Goal: Navigation & Orientation: Find specific page/section

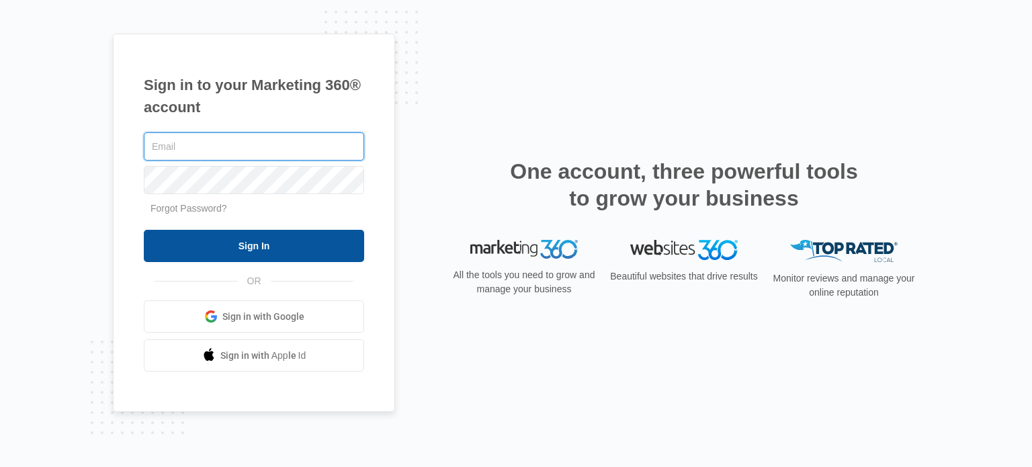
type input "[EMAIL_ADDRESS][DOMAIN_NAME]"
click at [296, 236] on input "Sign In" at bounding box center [254, 246] width 220 height 32
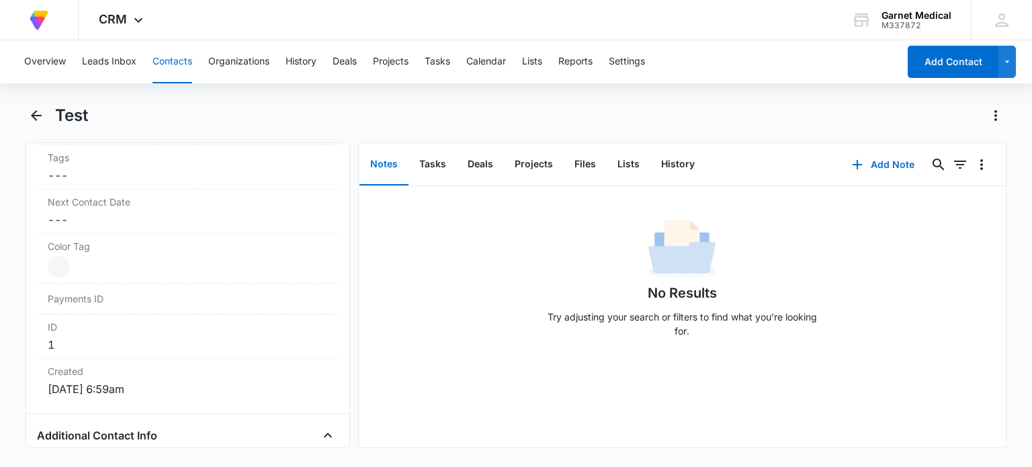
scroll to position [709, 0]
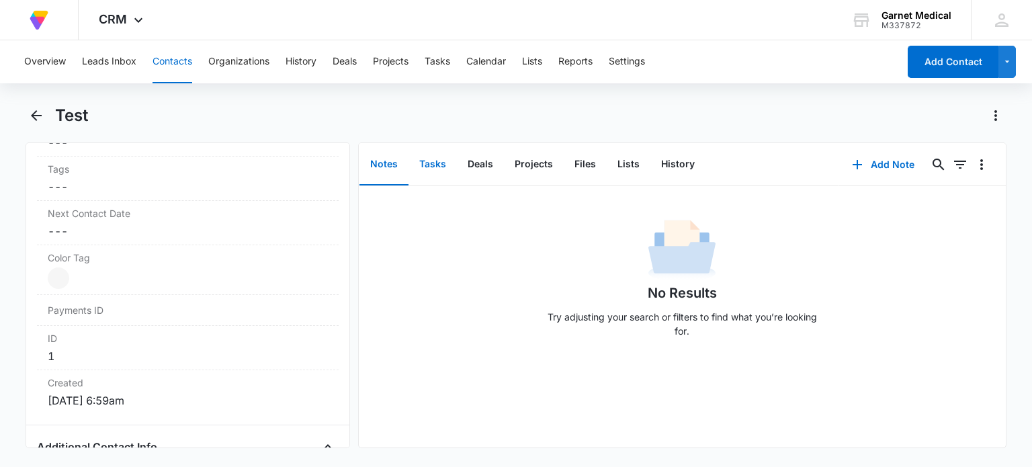
click at [433, 163] on button "Tasks" at bounding box center [432, 165] width 48 height 42
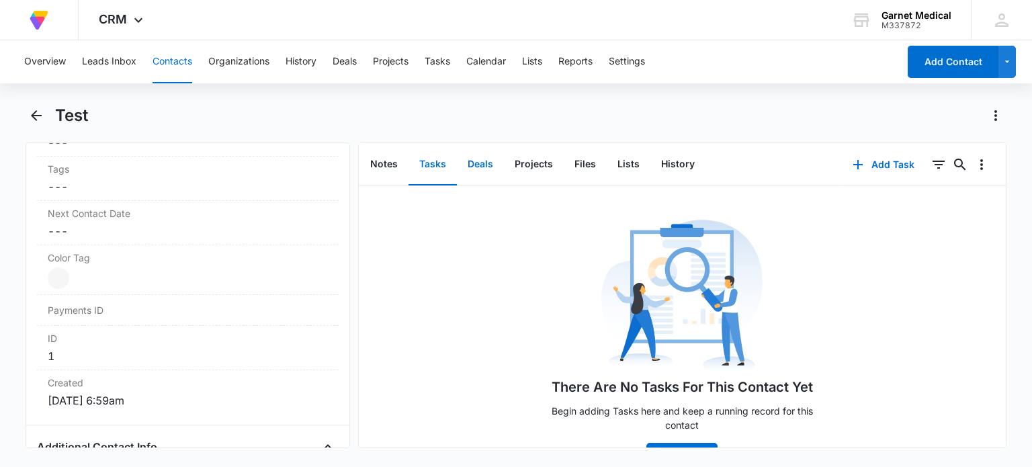
click at [477, 167] on button "Deals" at bounding box center [480, 165] width 47 height 42
click at [57, 67] on button "Overview" at bounding box center [45, 61] width 42 height 43
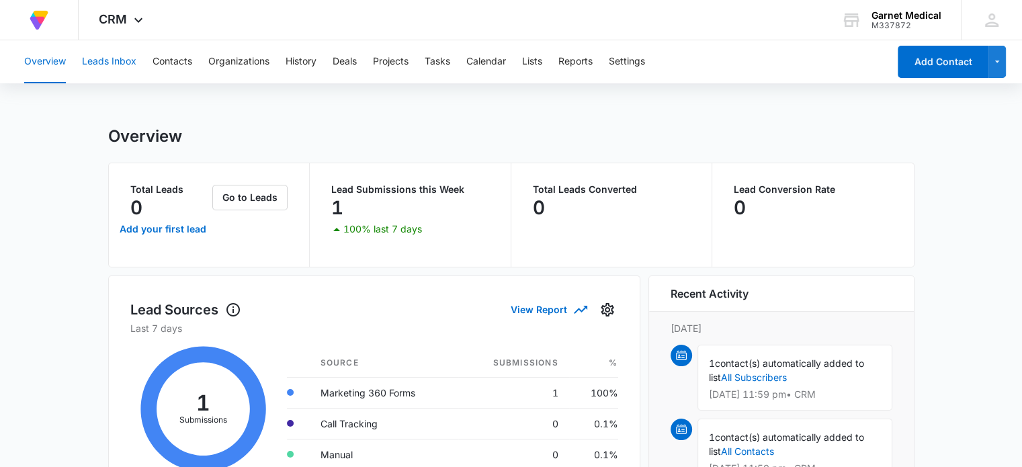
click at [99, 71] on button "Leads Inbox" at bounding box center [109, 61] width 54 height 43
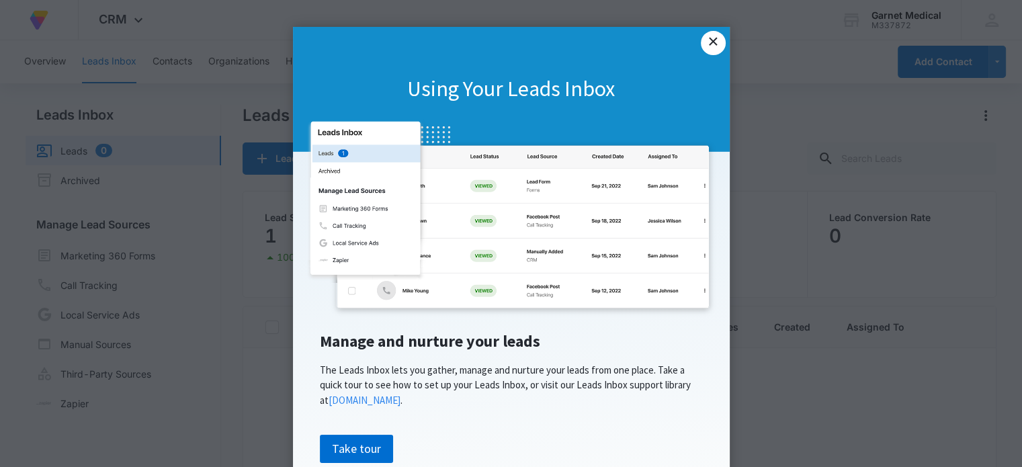
click at [703, 48] on link "×" at bounding box center [713, 43] width 24 height 24
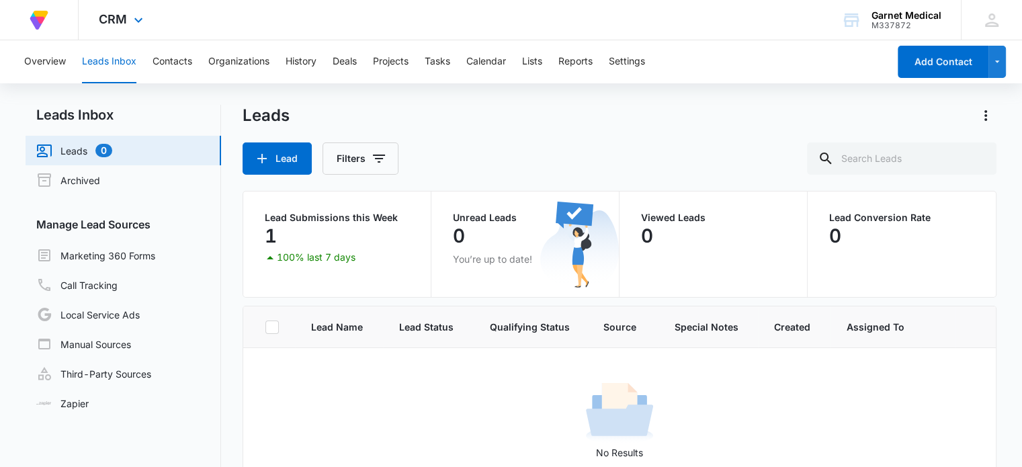
click at [140, 30] on div "CRM Apps Forms CRM Email Social Payments POS Content Ads Intelligence Files Bra…" at bounding box center [123, 20] width 88 height 40
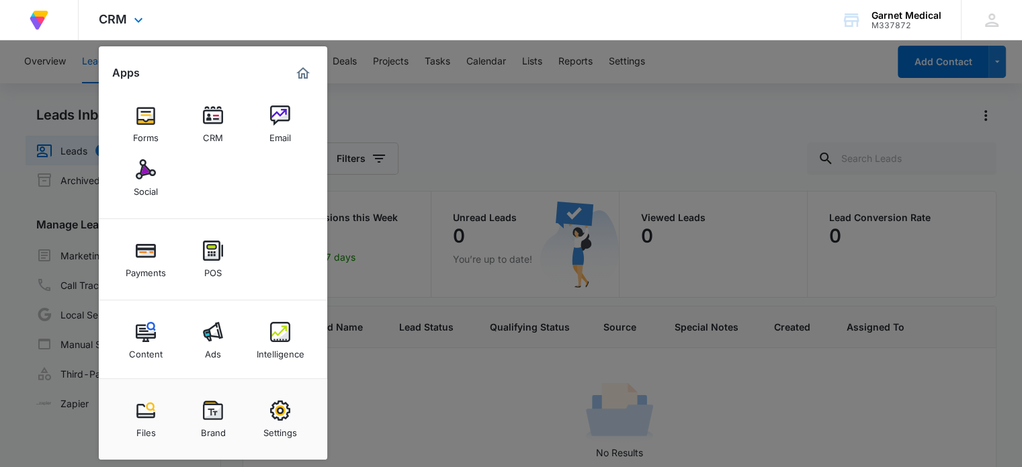
scroll to position [3, 0]
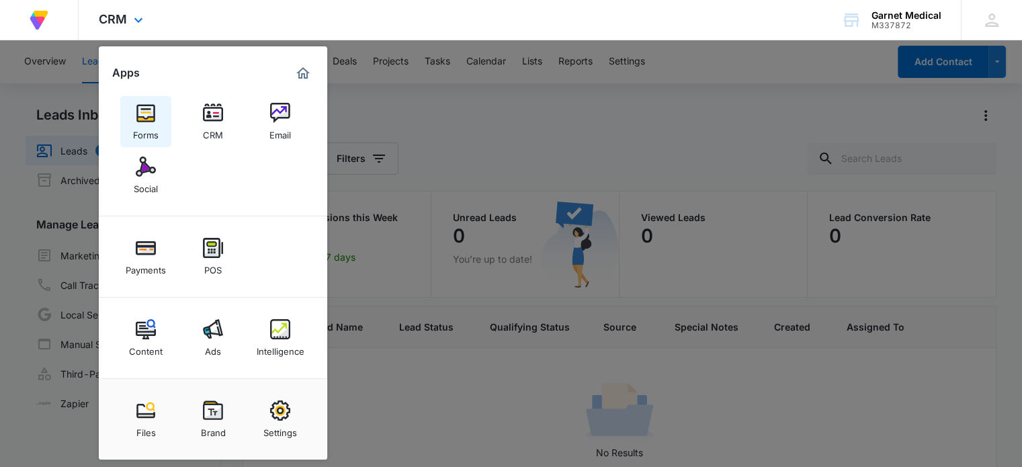
click at [157, 116] on link "Forms" at bounding box center [145, 121] width 51 height 51
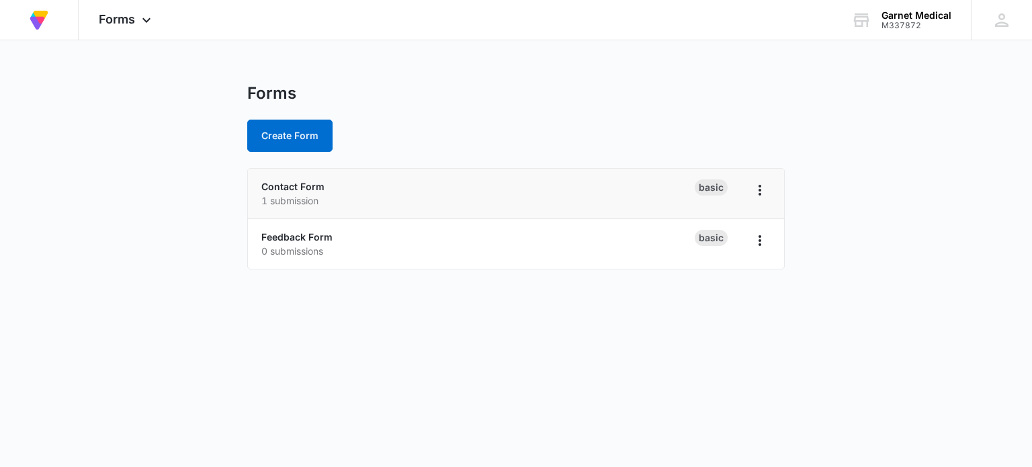
click at [469, 189] on div "Contact Form 1 submission" at bounding box center [477, 193] width 433 height 28
click at [755, 183] on icon "Overflow Menu" at bounding box center [760, 190] width 16 height 16
click at [821, 179] on main "Forms Create Form Contact Form 1 submission Basic Feedback Form 0 submissions B…" at bounding box center [516, 184] width 1032 height 202
click at [144, 32] on div "Forms Apps Forms CRM Email Social Payments POS Content Ads Intelligence Files B…" at bounding box center [127, 20] width 96 height 40
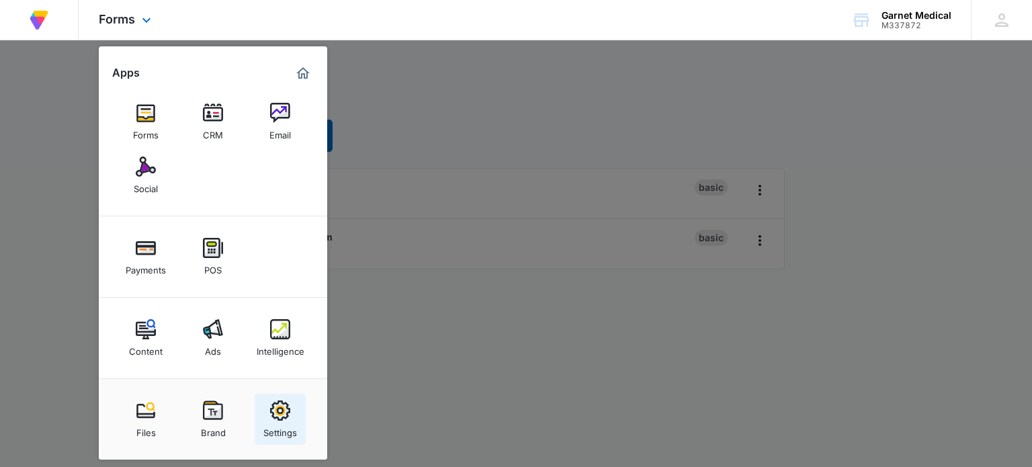
click at [283, 416] on img at bounding box center [280, 410] width 20 height 20
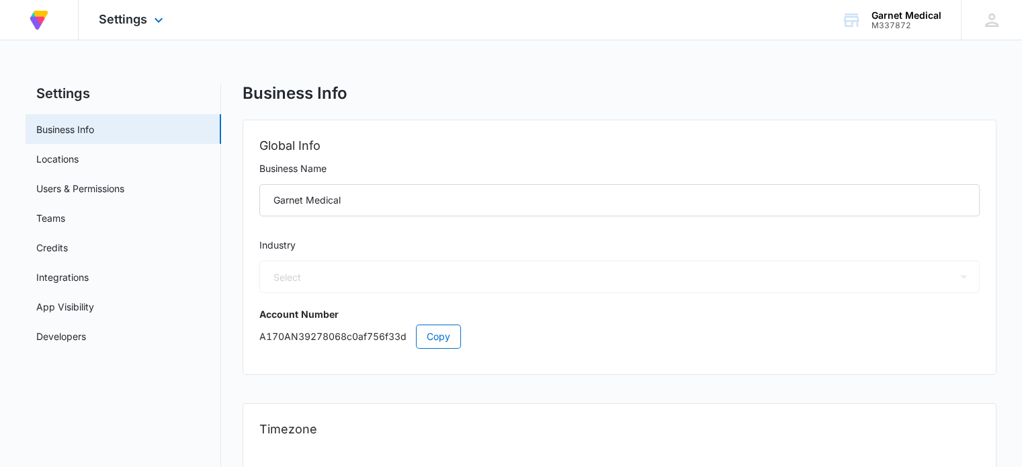
select select "45"
select select "US"
select select "America/Denver"
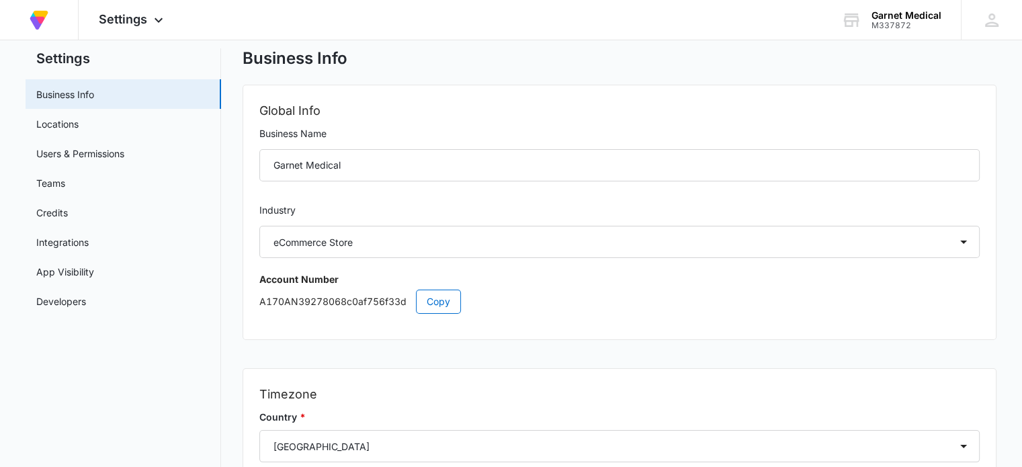
scroll to position [34, 0]
click at [89, 279] on link "App Visibility" at bounding box center [65, 272] width 58 height 14
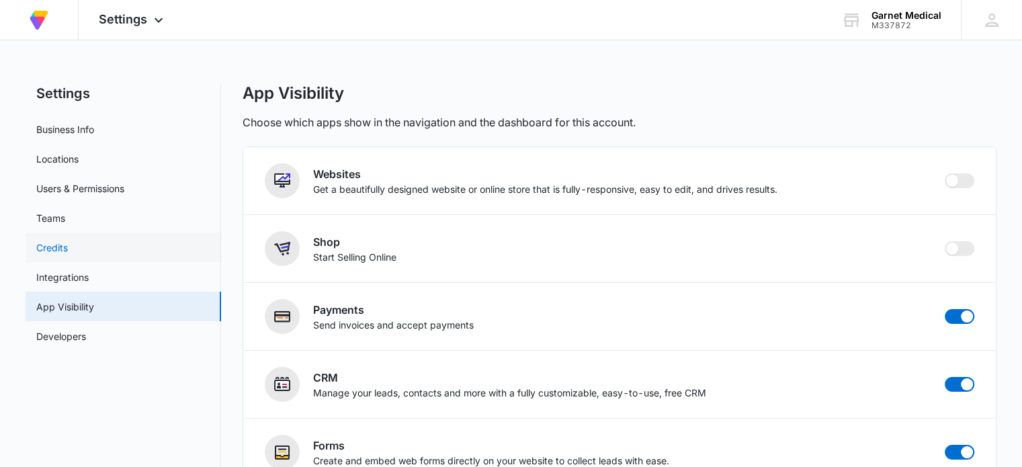
click at [68, 255] on link "Credits" at bounding box center [52, 247] width 32 height 14
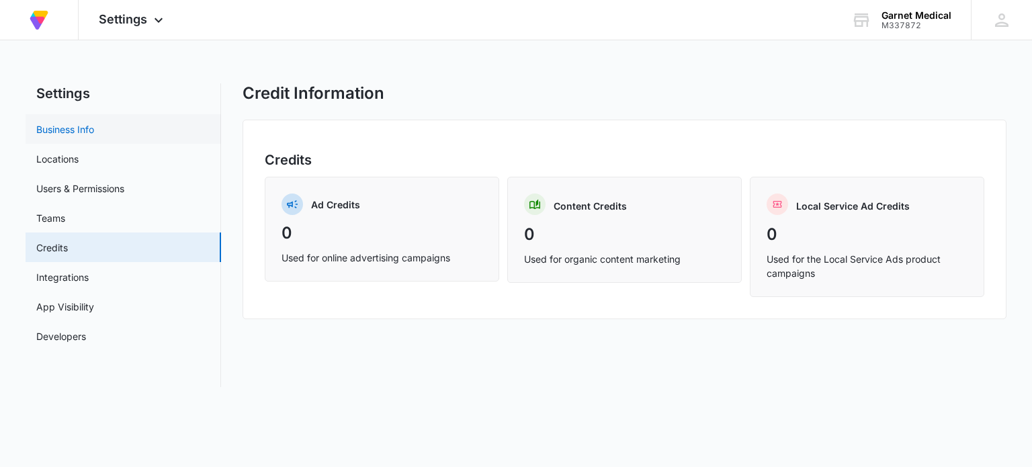
click at [94, 122] on link "Business Info" at bounding box center [65, 129] width 58 height 14
select select "45"
select select "US"
select select "America/Denver"
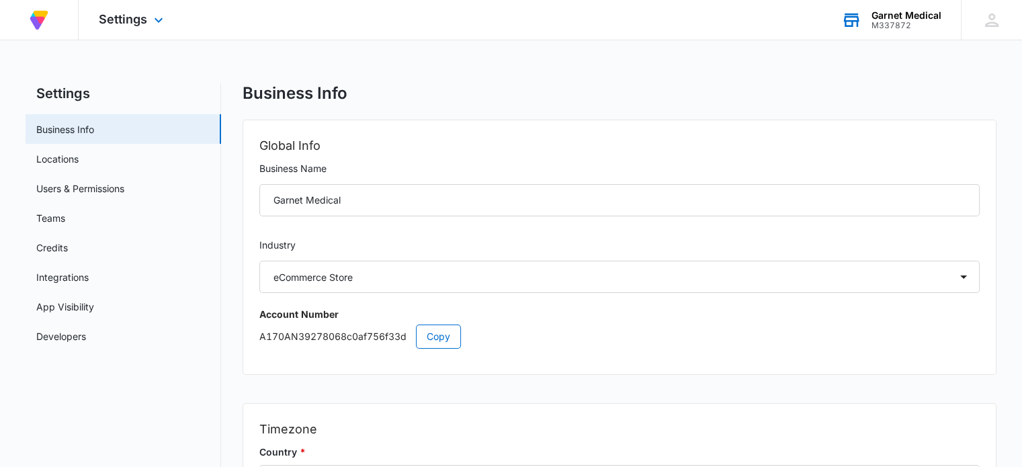
click at [889, 19] on div "Garnet Medical" at bounding box center [906, 15] width 70 height 11
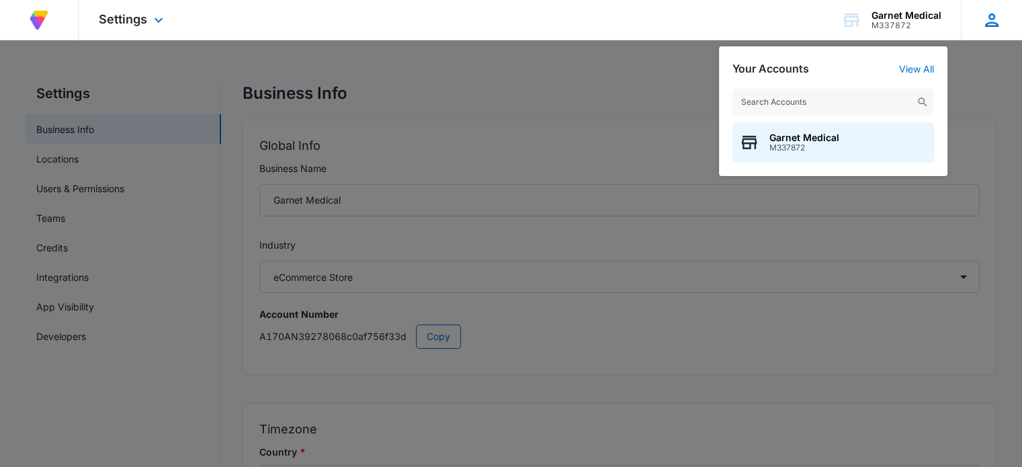
click at [985, 21] on icon at bounding box center [991, 20] width 20 height 20
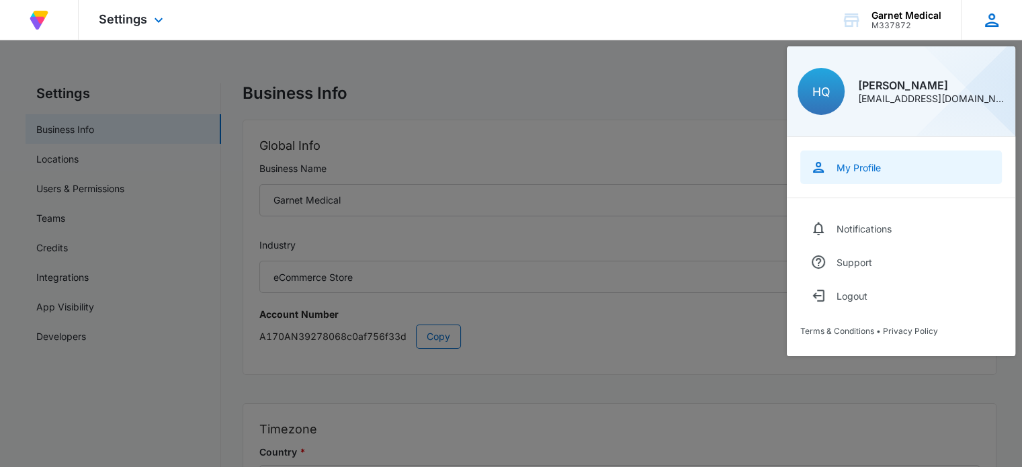
click at [890, 161] on link "My Profile" at bounding box center [901, 167] width 202 height 34
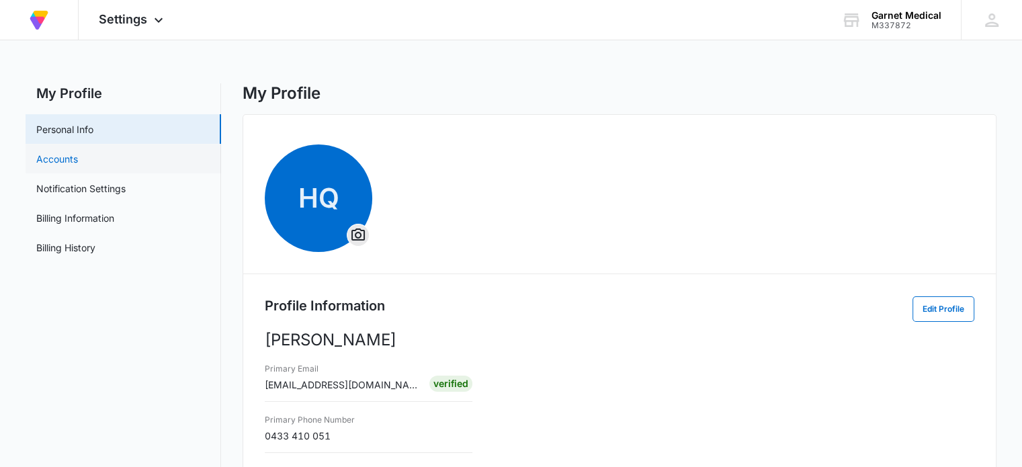
click at [78, 161] on link "Accounts" at bounding box center [57, 159] width 42 height 14
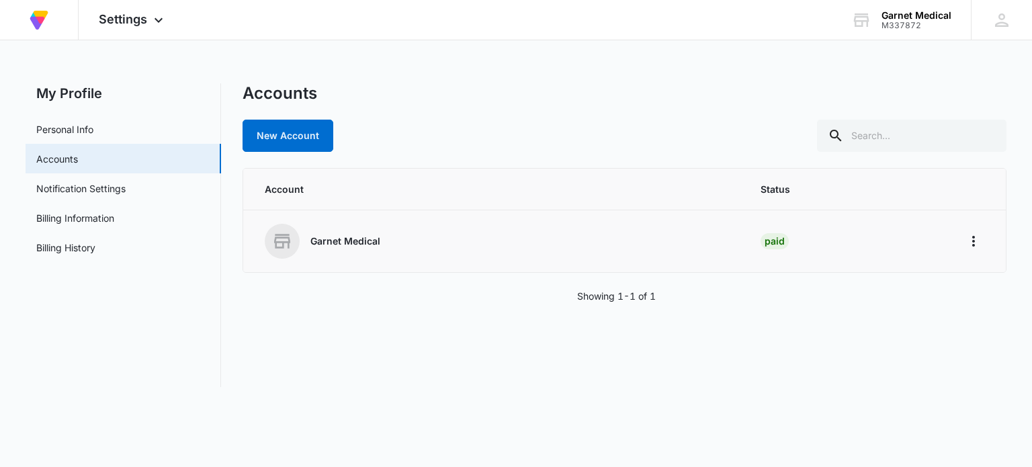
click at [739, 232] on td "Garnet Medical" at bounding box center [493, 241] width 500 height 62
click at [967, 246] on icon "Home" at bounding box center [973, 241] width 16 height 16
click at [114, 216] on link "Billing Information" at bounding box center [75, 218] width 78 height 14
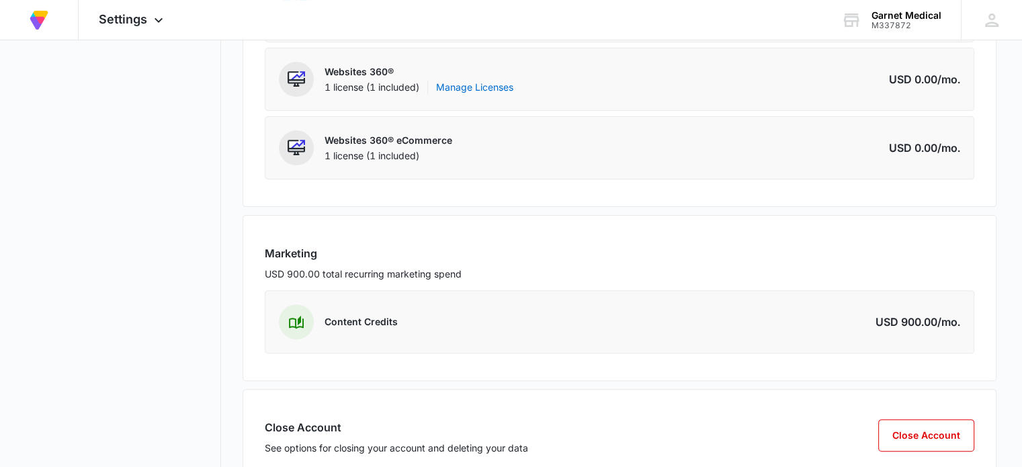
scroll to position [349, 0]
click at [438, 322] on div "Content Credits Amount USD 900.00 /mo." at bounding box center [619, 323] width 709 height 63
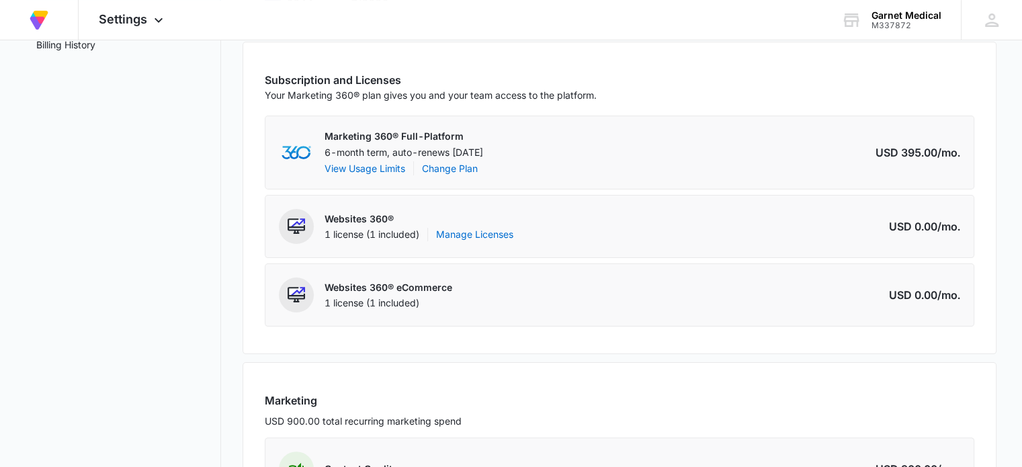
scroll to position [202, 0]
click at [358, 303] on div "1 license (1 included)" at bounding box center [388, 303] width 128 height 13
click at [379, 239] on div "1 license (1 included) Manage Licenses" at bounding box center [418, 234] width 189 height 13
click at [459, 236] on link "Manage Licenses" at bounding box center [474, 234] width 77 height 13
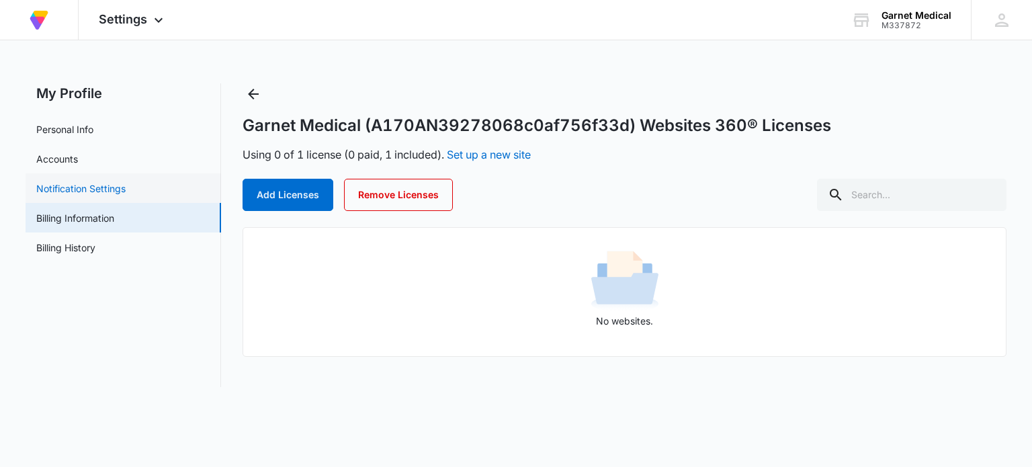
click at [118, 193] on link "Notification Settings" at bounding box center [80, 188] width 89 height 14
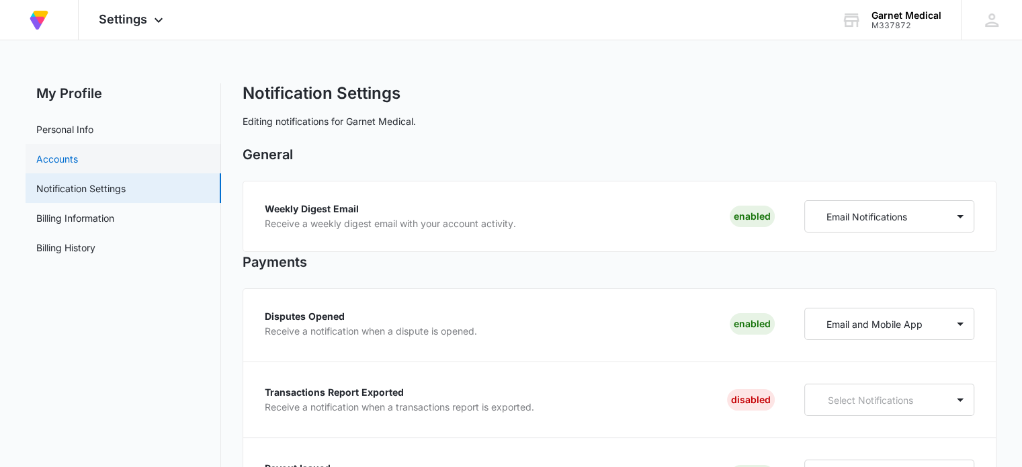
click at [78, 163] on link "Accounts" at bounding box center [57, 159] width 42 height 14
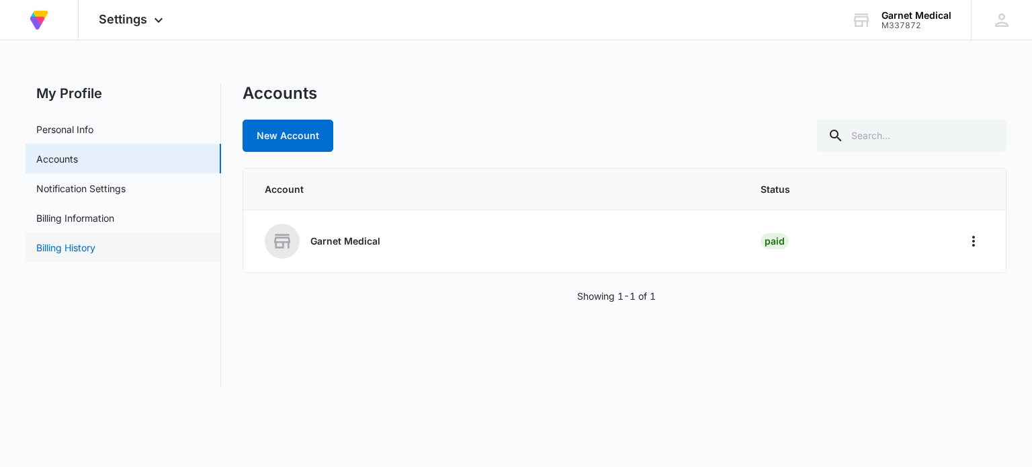
click at [91, 244] on link "Billing History" at bounding box center [65, 247] width 59 height 14
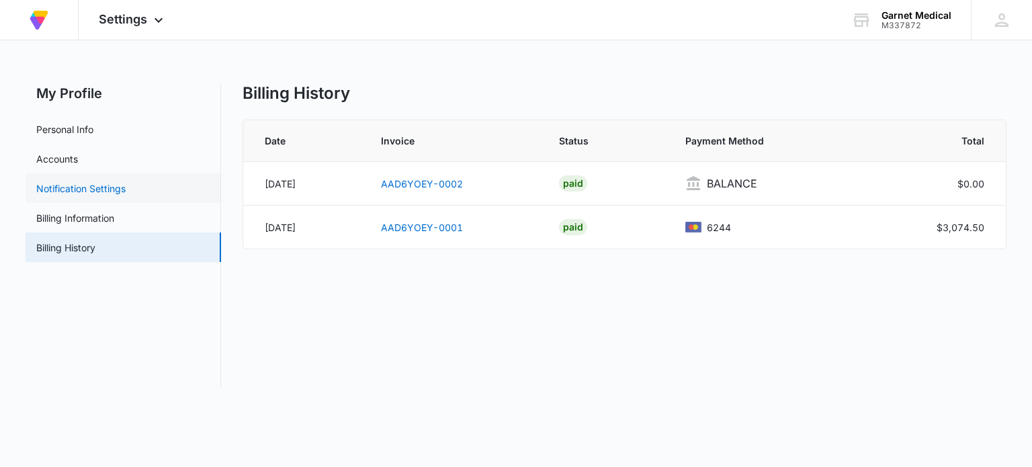
click at [104, 195] on link "Notification Settings" at bounding box center [80, 188] width 89 height 14
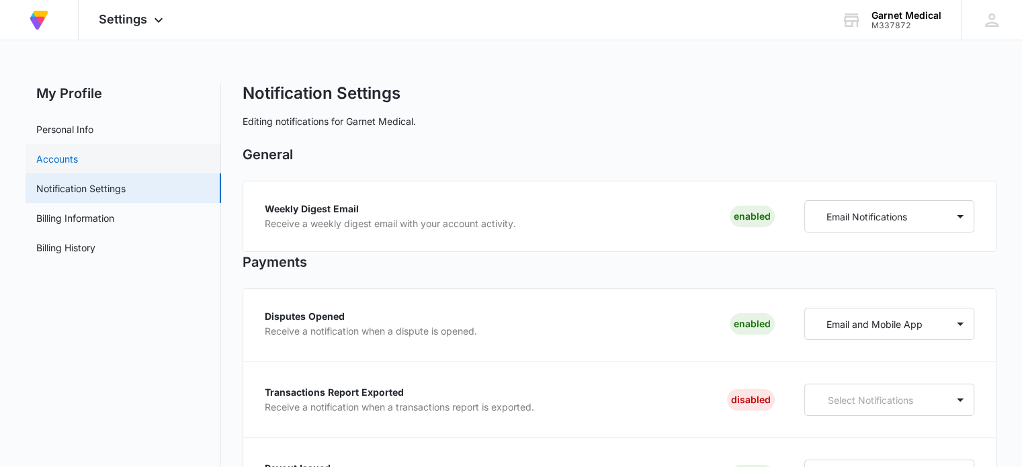
click at [78, 161] on link "Accounts" at bounding box center [57, 159] width 42 height 14
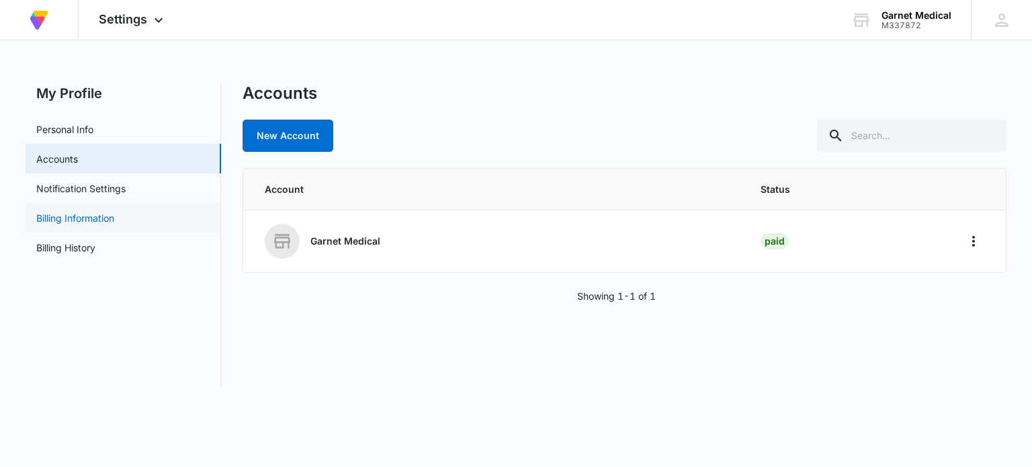
click at [101, 211] on link "Billing Information" at bounding box center [75, 218] width 78 height 14
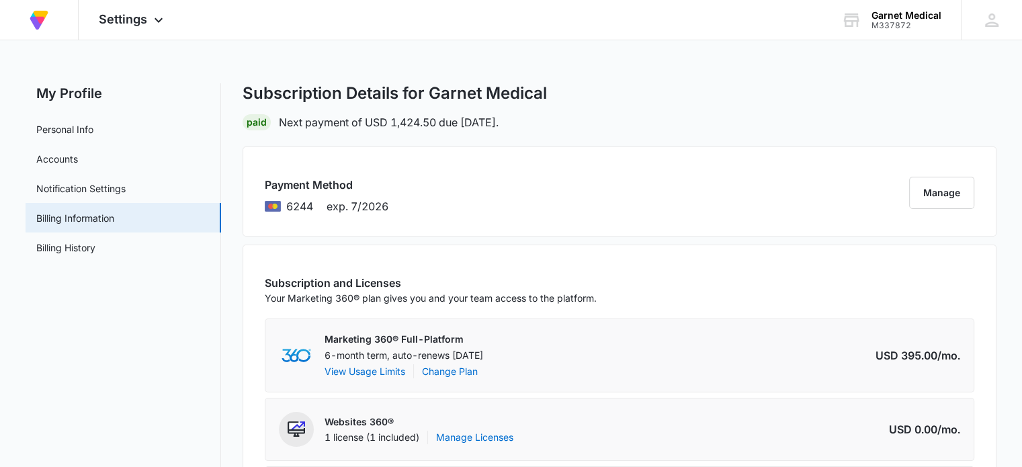
scroll to position [77, 0]
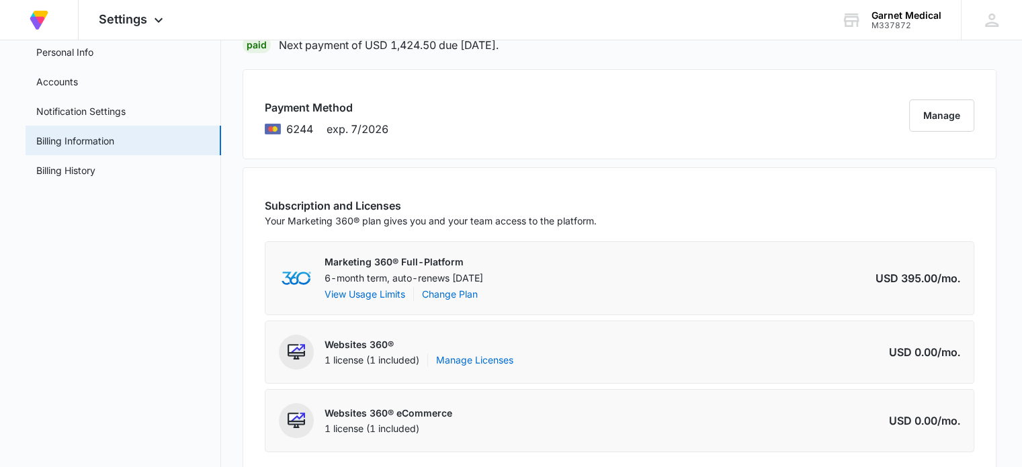
click at [379, 301] on div "Marketing 360® Full-Platform 6-month term, auto-renews Mar 10, 2026 View Usage …" at bounding box center [619, 278] width 709 height 74
click at [365, 295] on button "View Usage Limits" at bounding box center [364, 294] width 81 height 14
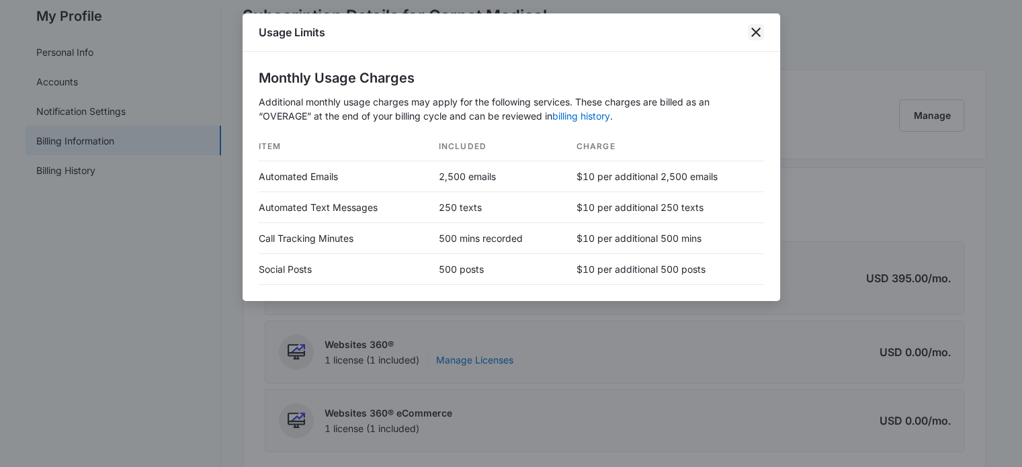
click at [755, 33] on icon "close" at bounding box center [755, 32] width 9 height 9
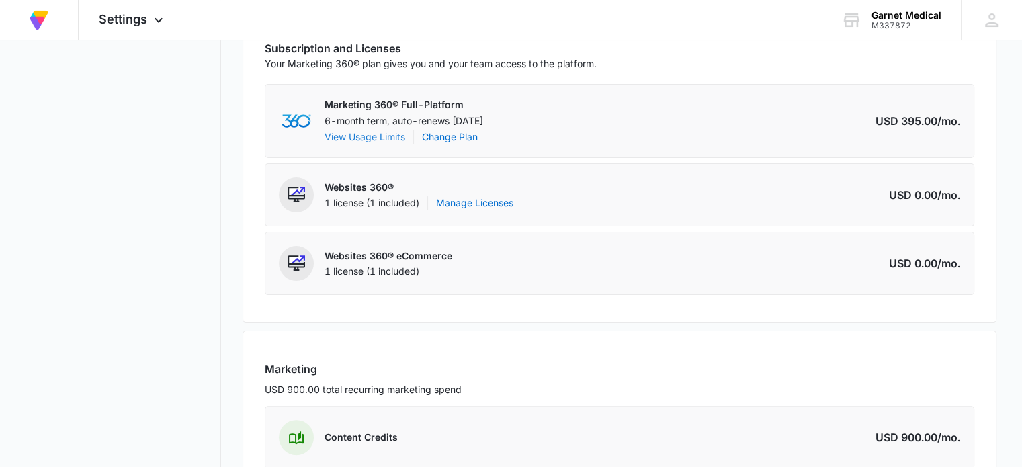
scroll to position [0, 0]
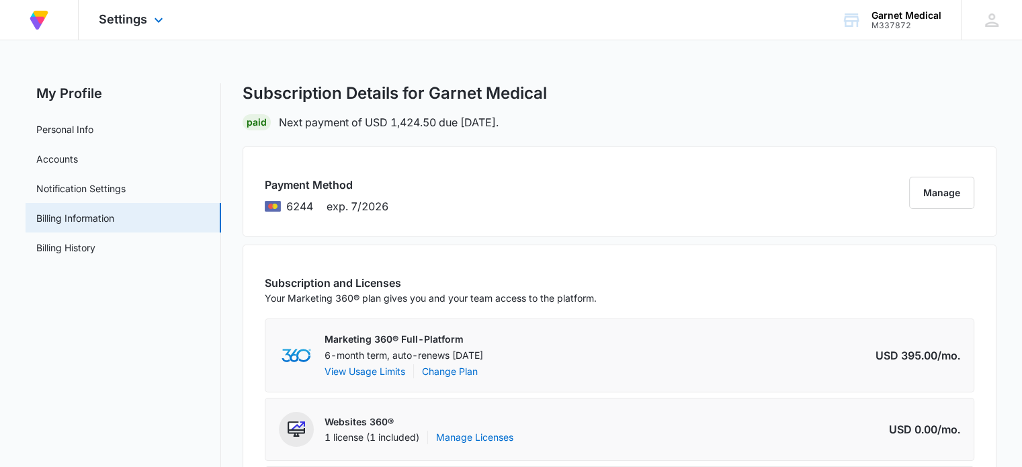
click at [152, 28] on div "Settings Apps Forms CRM Email Social Payments POS Content Ads Intelligence File…" at bounding box center [133, 20] width 108 height 40
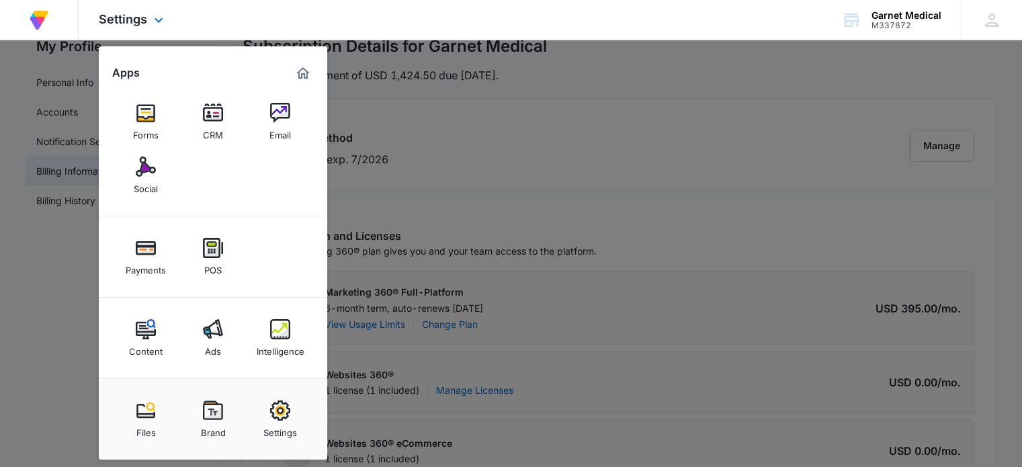
scroll to position [48, 0]
click at [208, 268] on div "POS" at bounding box center [212, 266] width 17 height 17
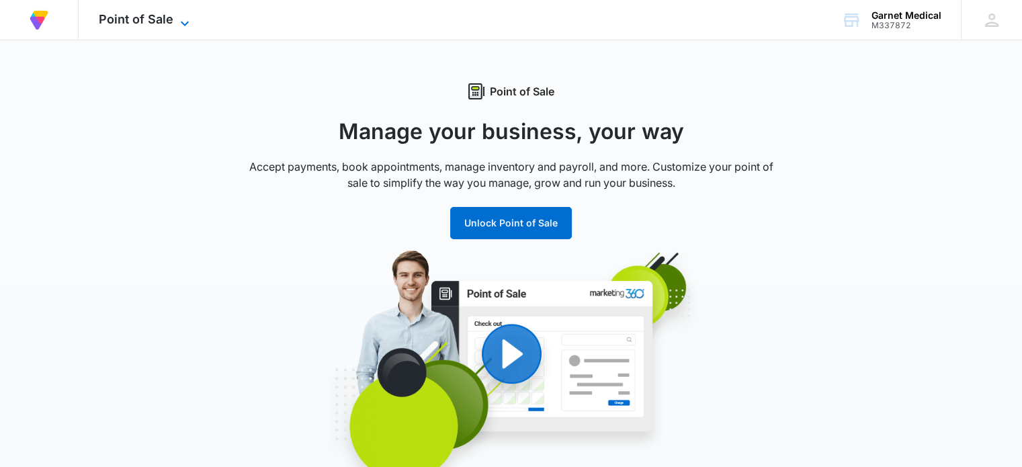
click at [159, 15] on span "Point of Sale" at bounding box center [136, 19] width 75 height 14
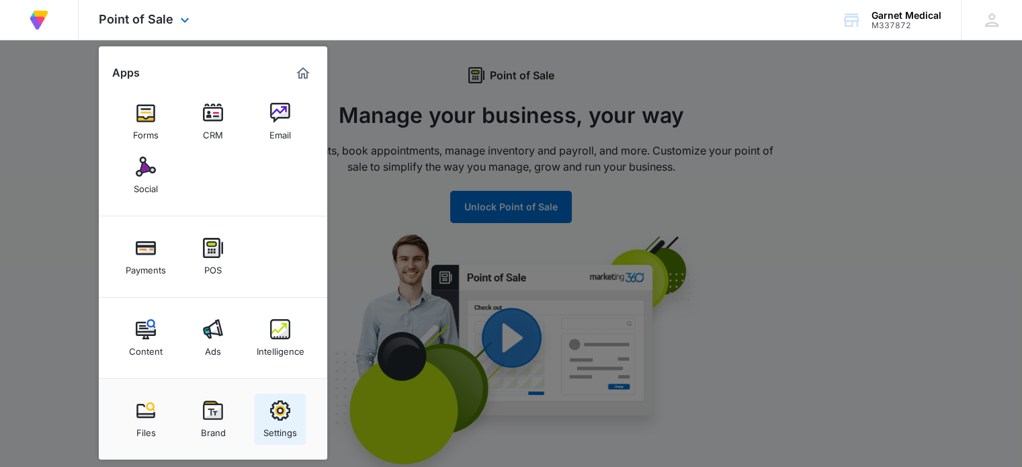
scroll to position [17, 0]
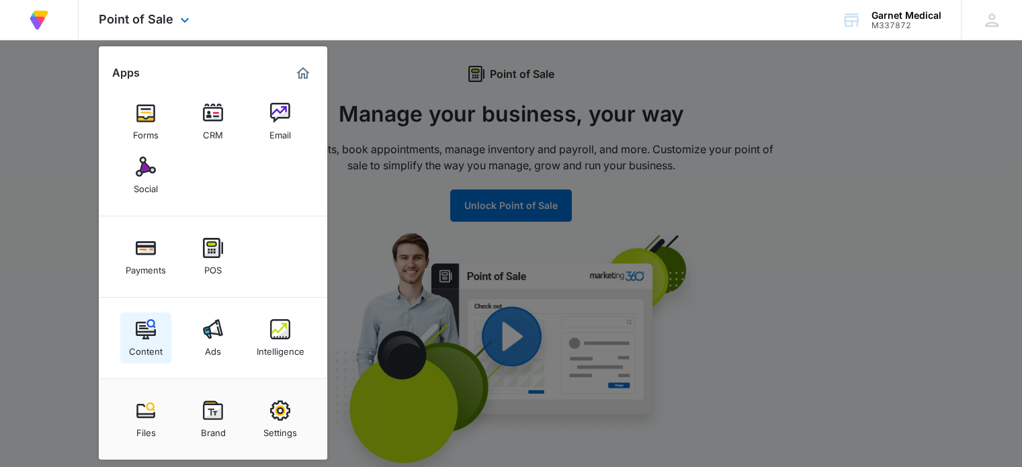
click at [162, 326] on link "Content" at bounding box center [145, 337] width 51 height 51
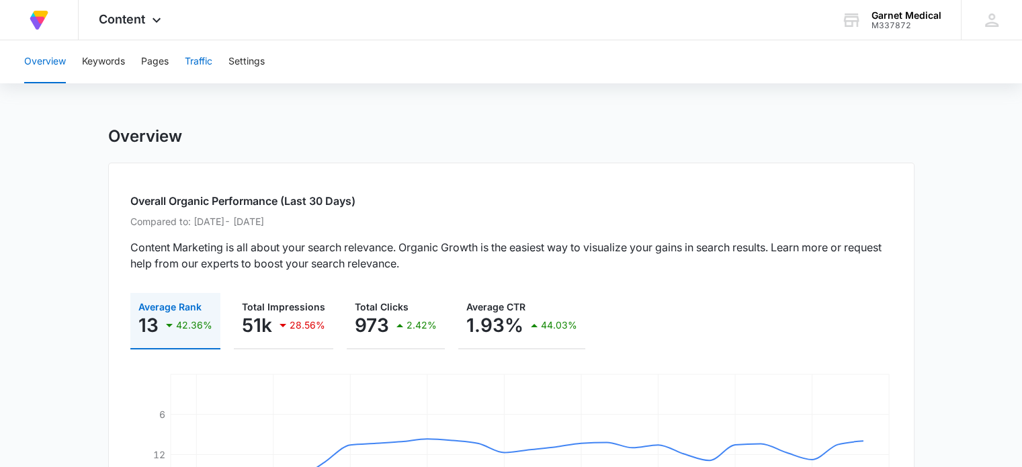
click at [208, 60] on button "Traffic" at bounding box center [199, 61] width 28 height 43
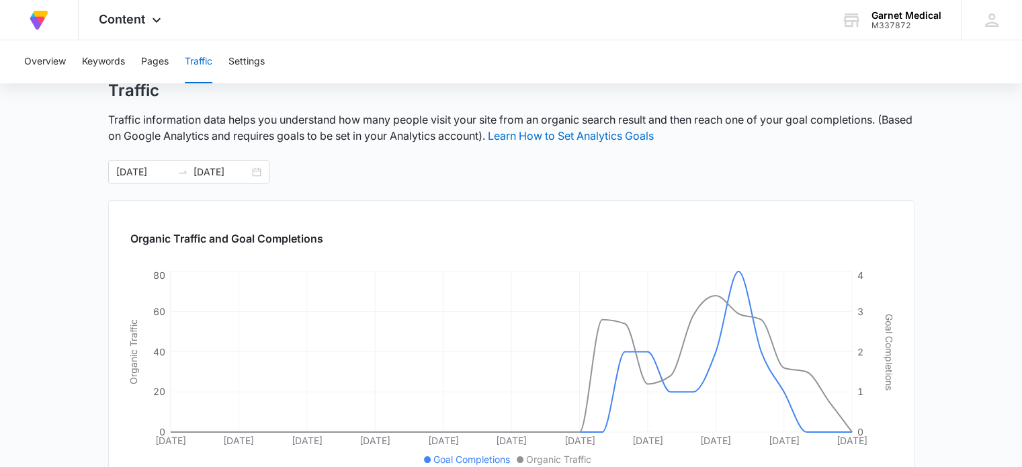
scroll to position [32, 0]
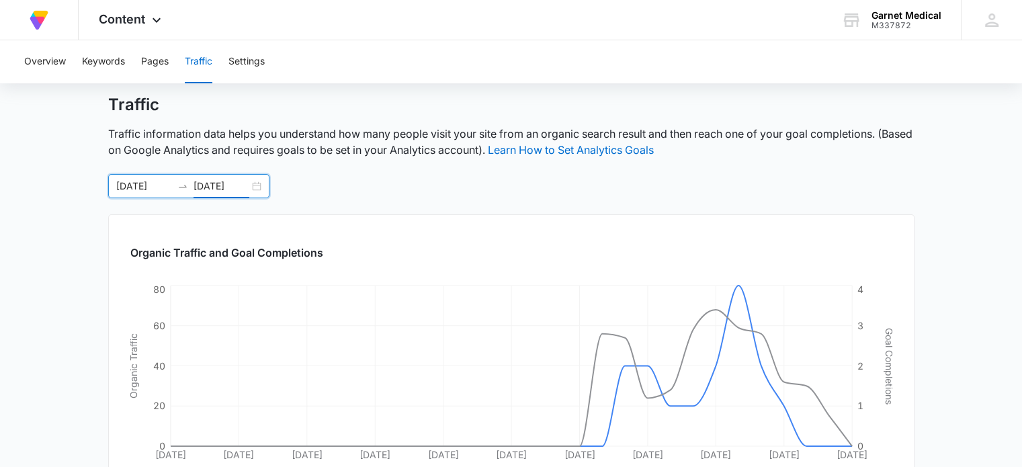
click at [247, 182] on input "10/06/2025" at bounding box center [221, 186] width 56 height 15
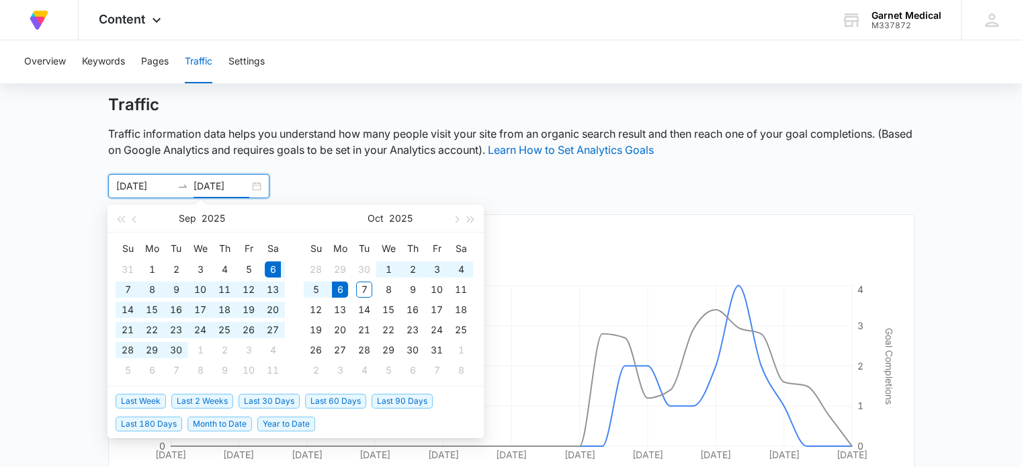
type input "10/06/2025"
click at [349, 402] on span "Last 60 Days" at bounding box center [335, 401] width 61 height 15
type input "08/07/2025"
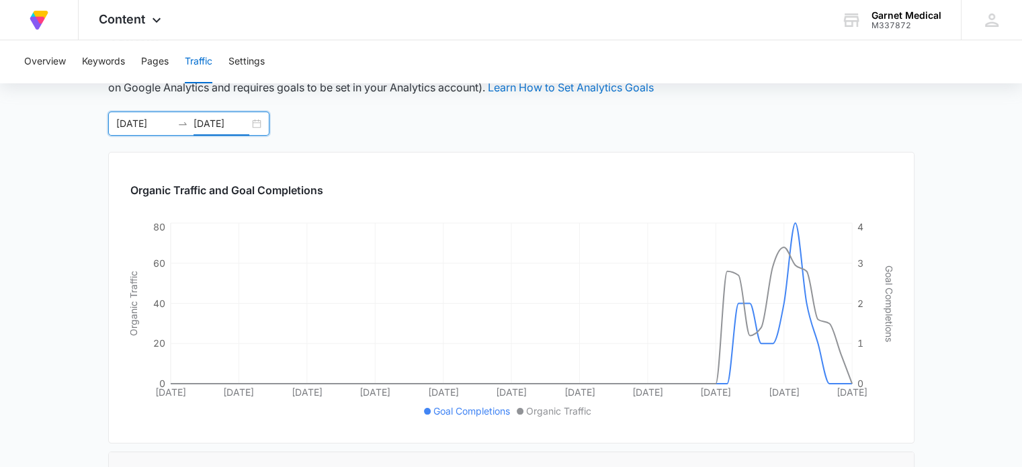
scroll to position [0, 0]
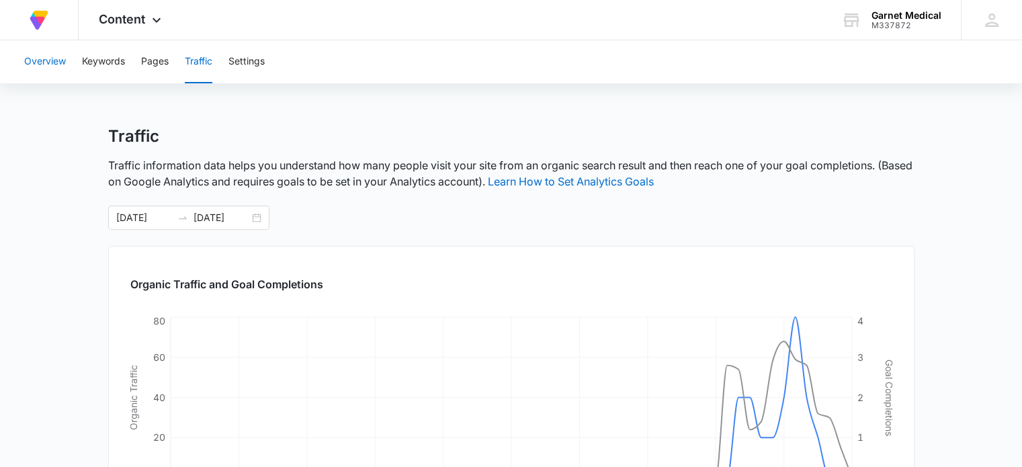
click at [62, 58] on button "Overview" at bounding box center [45, 61] width 42 height 43
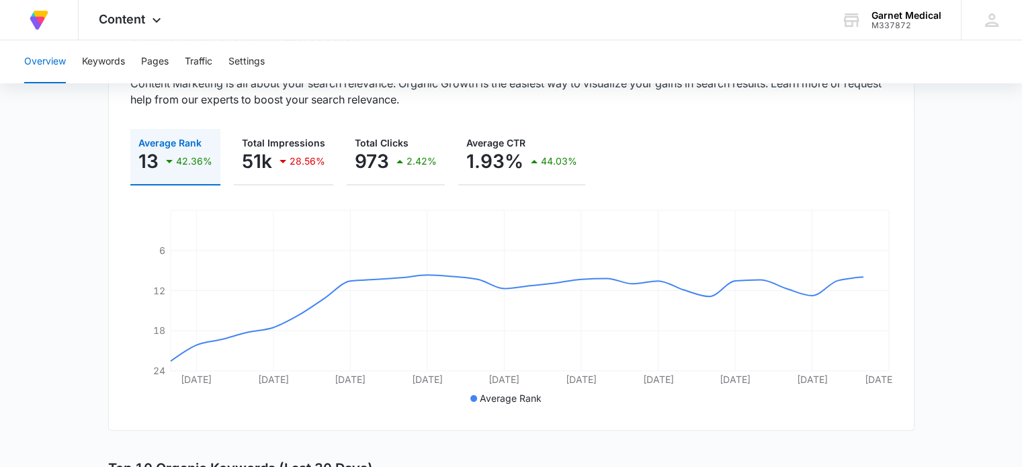
scroll to position [169, 0]
